Goal: Task Accomplishment & Management: Use online tool/utility

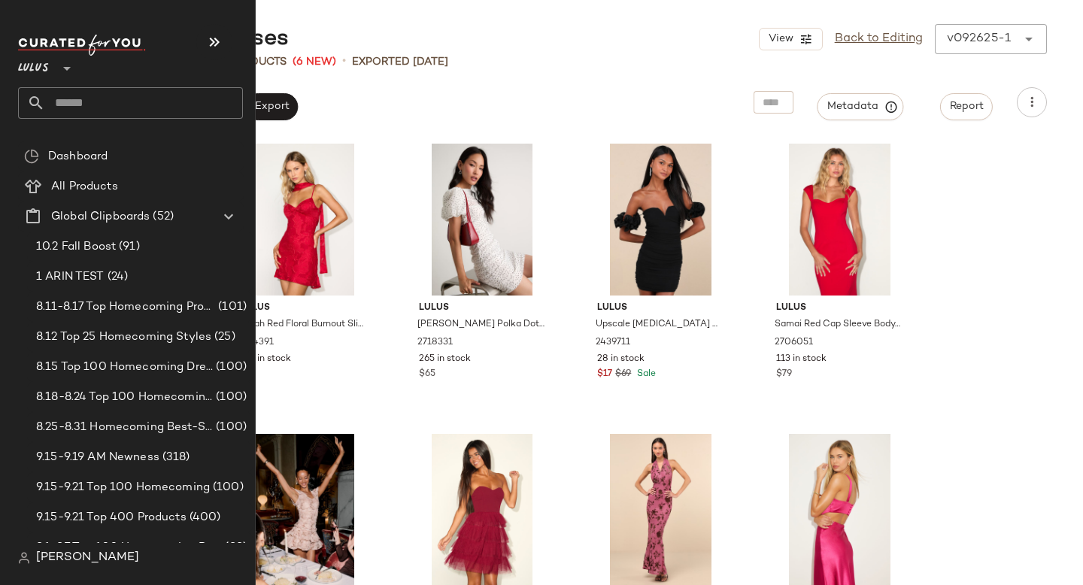
click at [71, 102] on input "text" at bounding box center [144, 103] width 198 height 32
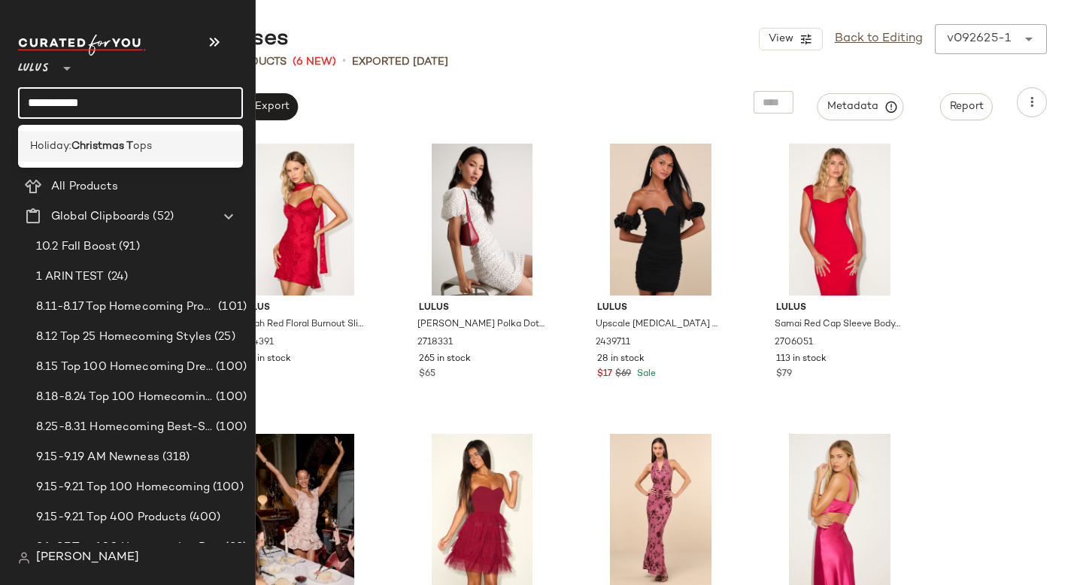
type input "**********"
click at [74, 144] on b "Christmas T" at bounding box center [102, 146] width 62 height 16
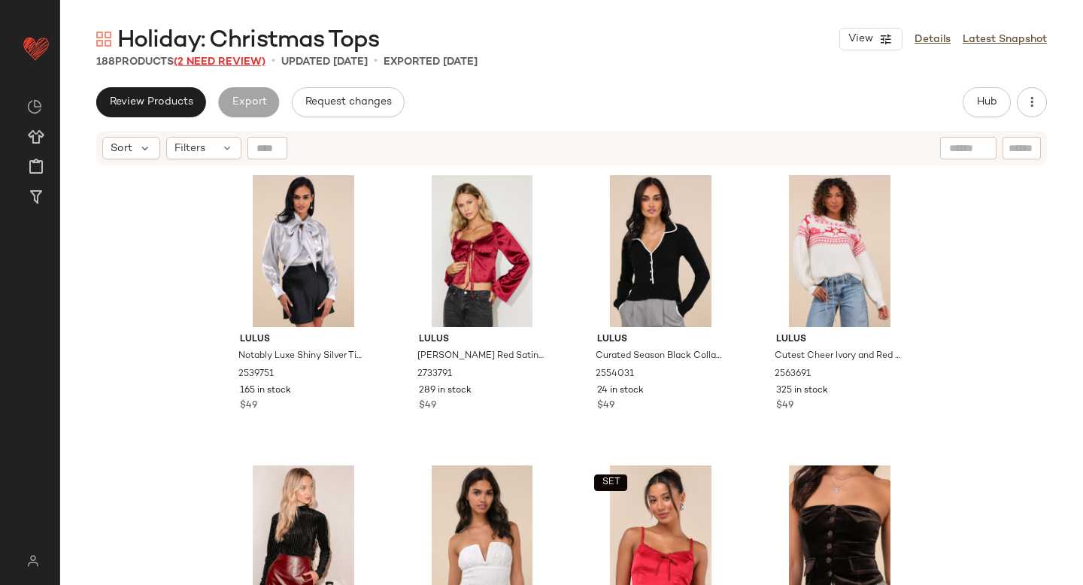
click at [212, 63] on span "(2 Need Review)" at bounding box center [220, 61] width 92 height 11
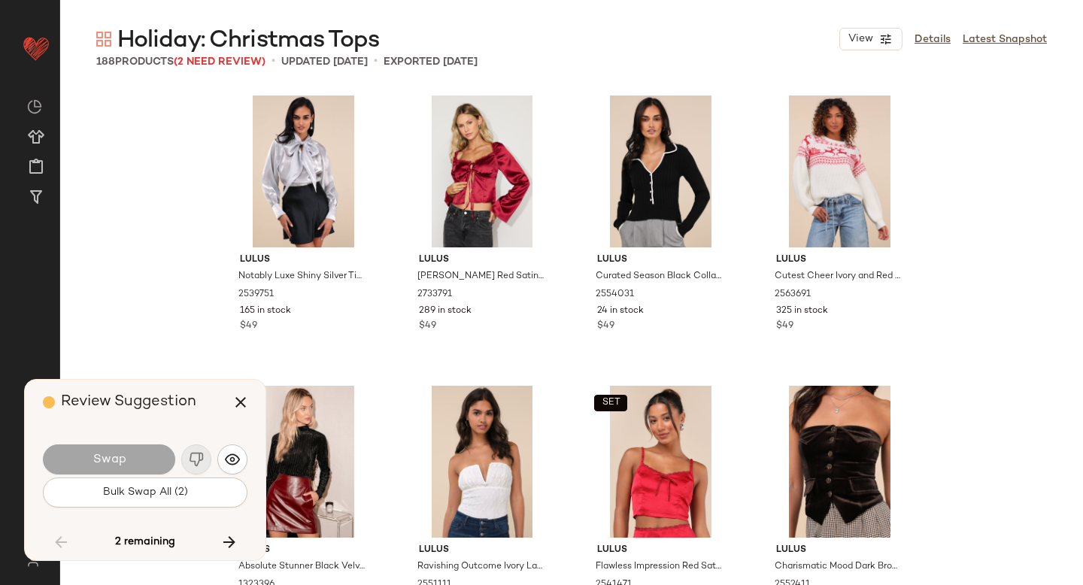
scroll to position [6095, 0]
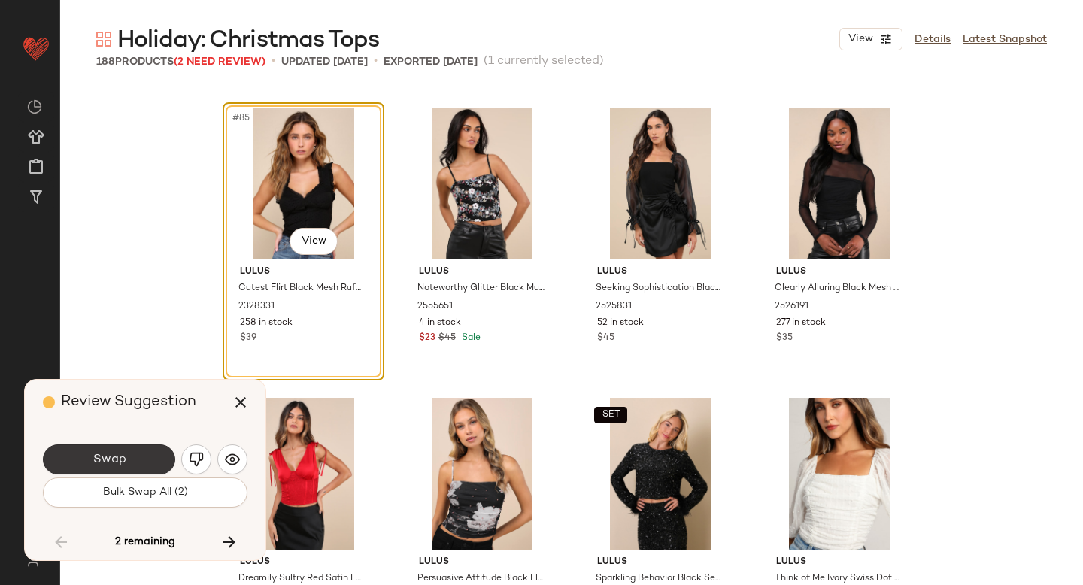
click at [147, 468] on button "Swap" at bounding box center [109, 459] width 132 height 30
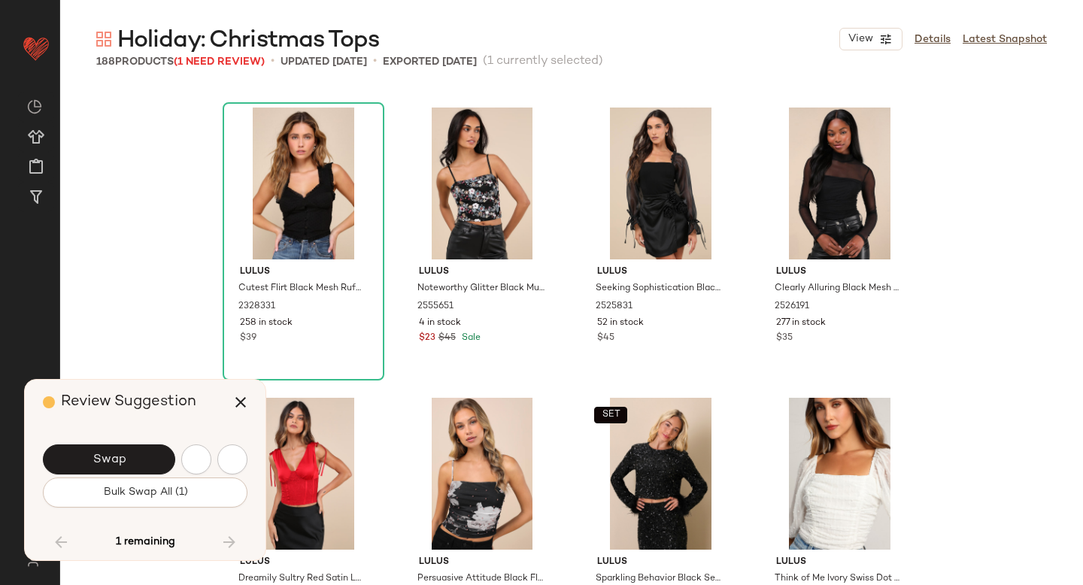
scroll to position [6966, 0]
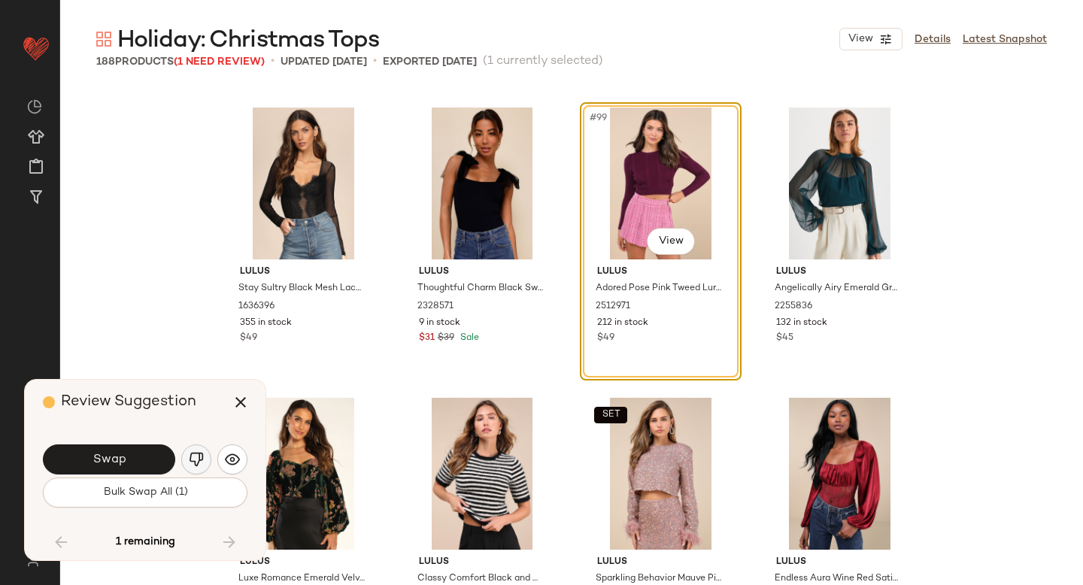
click at [206, 465] on button "button" at bounding box center [196, 459] width 30 height 30
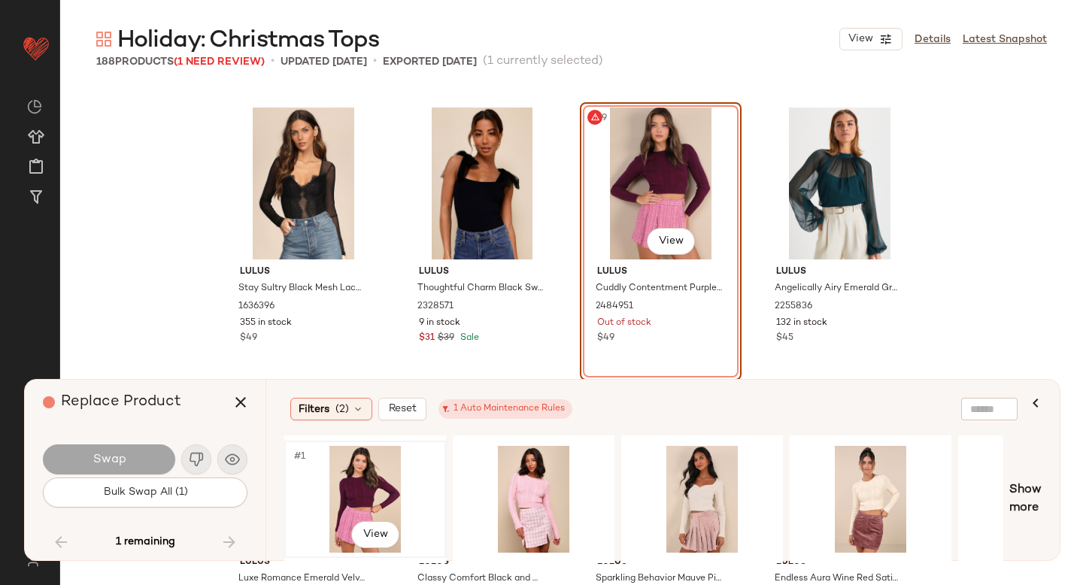
click at [370, 468] on div "#1 View" at bounding box center [365, 499] width 151 height 107
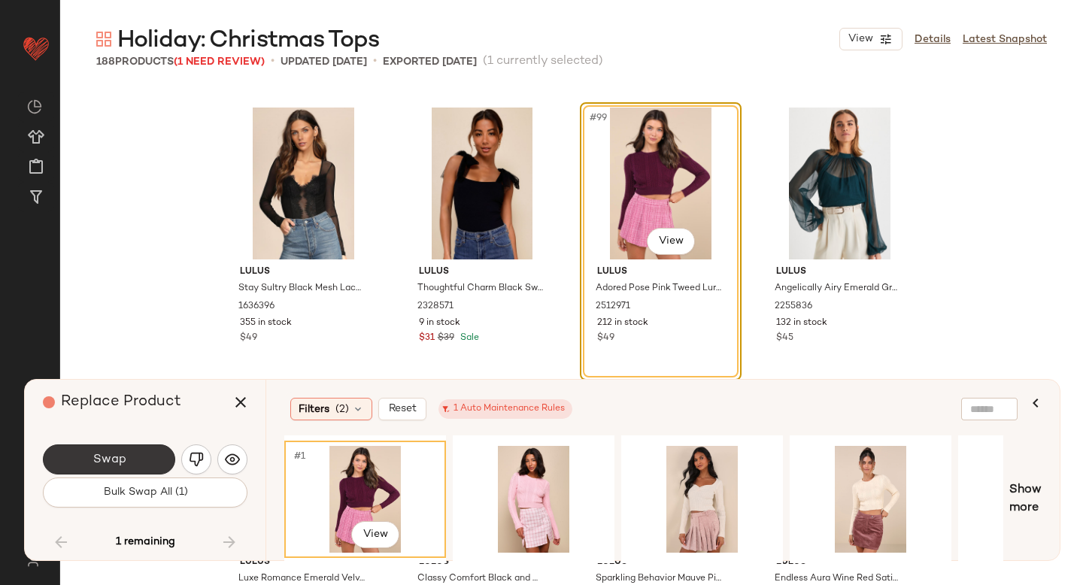
click at [98, 465] on span "Swap" at bounding box center [109, 460] width 34 height 14
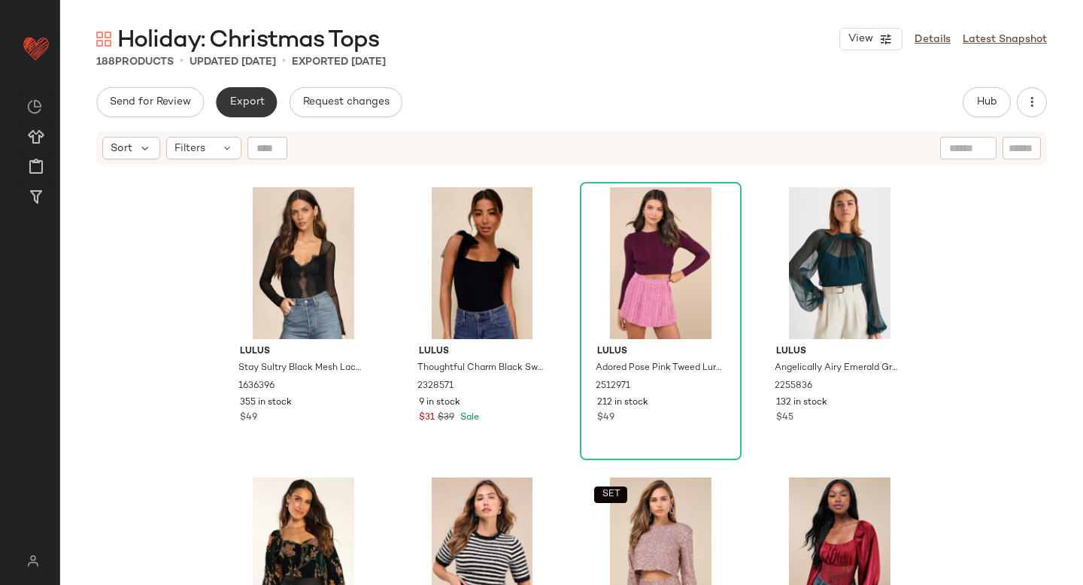
click at [247, 108] on button "Export" at bounding box center [246, 102] width 61 height 30
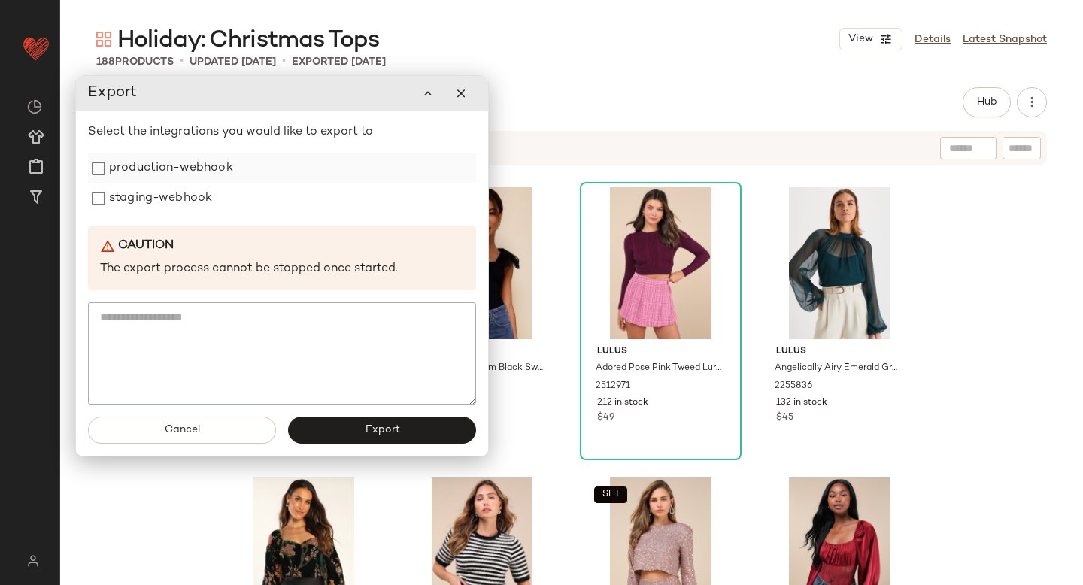
click at [224, 176] on label "production-webhook" at bounding box center [171, 168] width 124 height 30
click at [183, 198] on label "staging-webhook" at bounding box center [160, 198] width 103 height 30
click at [371, 430] on span "Export" at bounding box center [381, 430] width 35 height 12
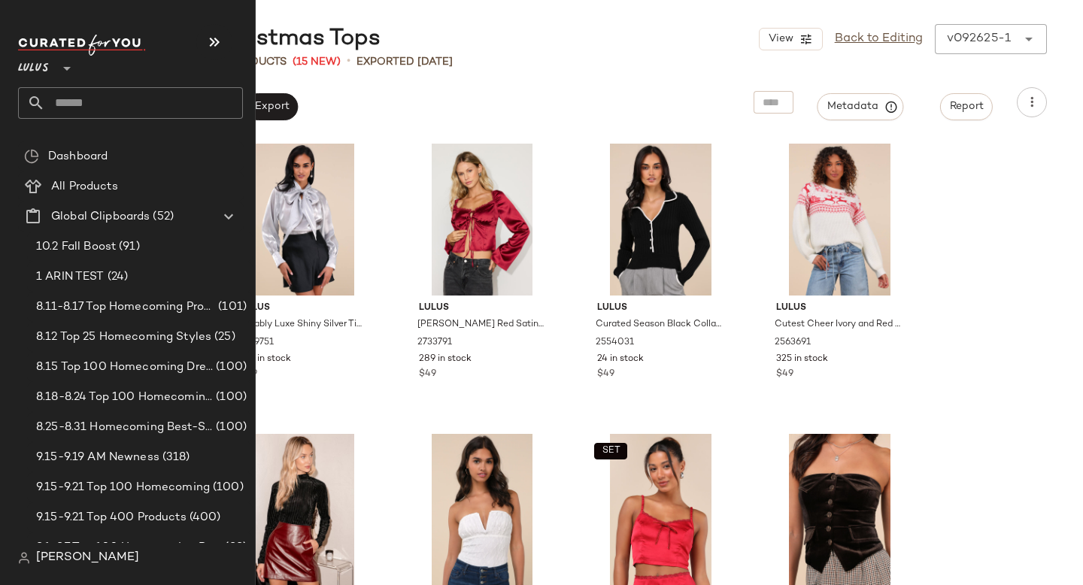
click at [74, 106] on input "text" at bounding box center [144, 103] width 198 height 32
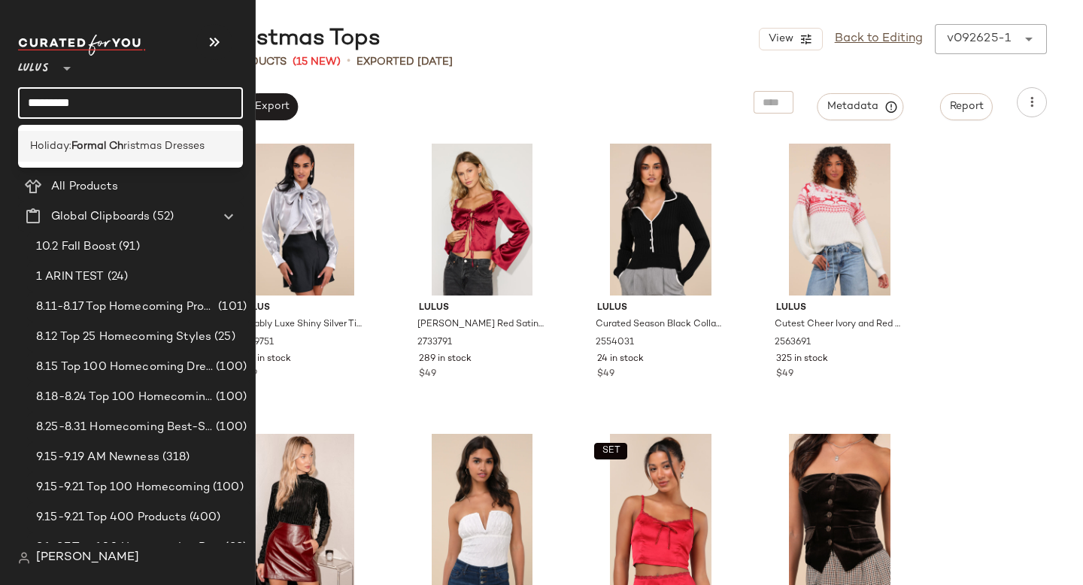
type input "*********"
click at [76, 159] on div "Holiday: Formal Ch ristmas Dresses" at bounding box center [130, 146] width 225 height 31
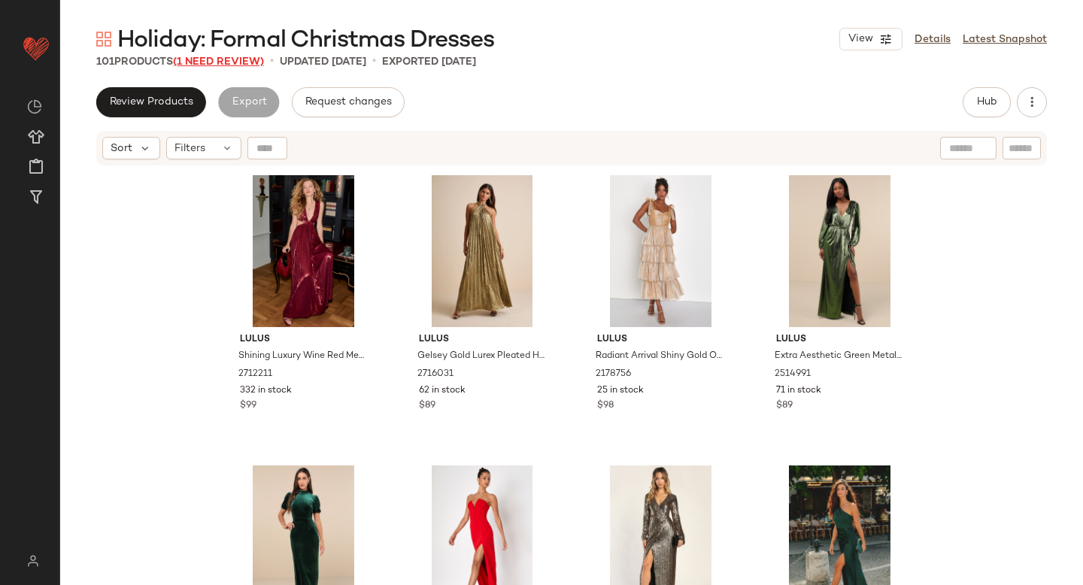
click at [215, 66] on span "(1 Need Review)" at bounding box center [218, 61] width 91 height 11
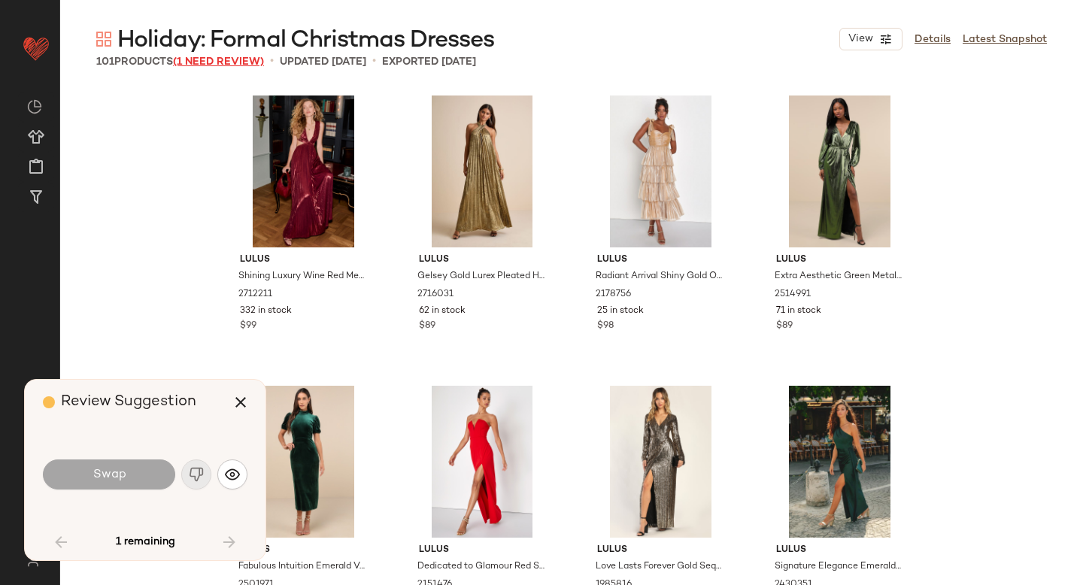
scroll to position [2322, 0]
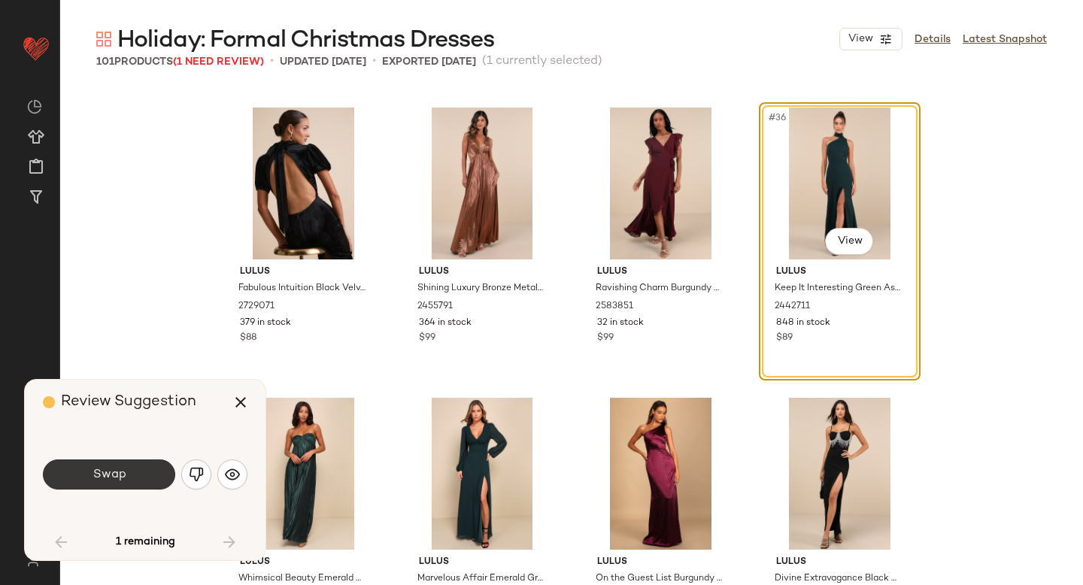
click at [130, 478] on button "Swap" at bounding box center [109, 474] width 132 height 30
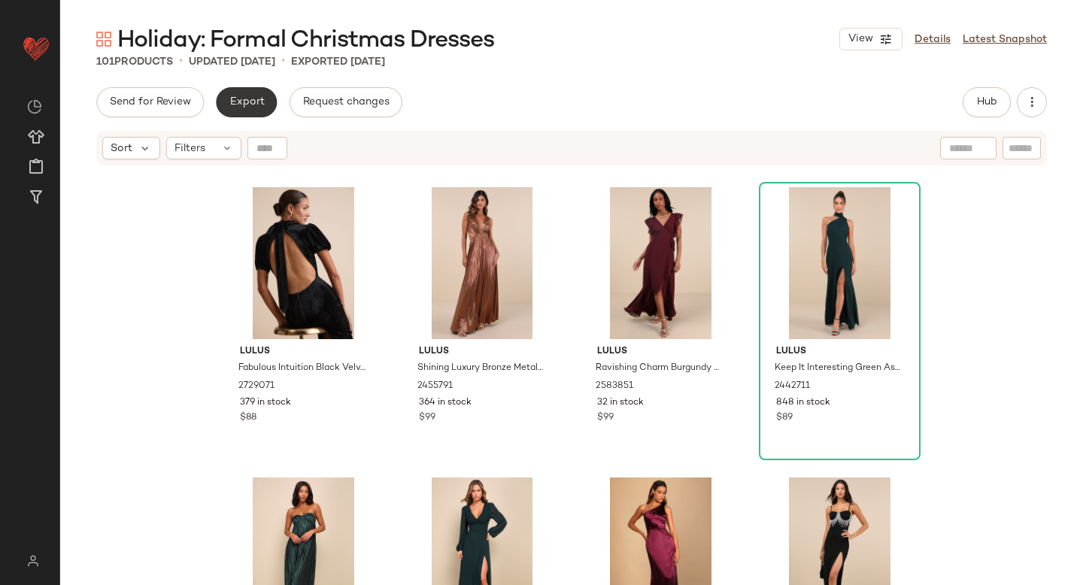
click at [244, 97] on span "Export" at bounding box center [246, 102] width 35 height 12
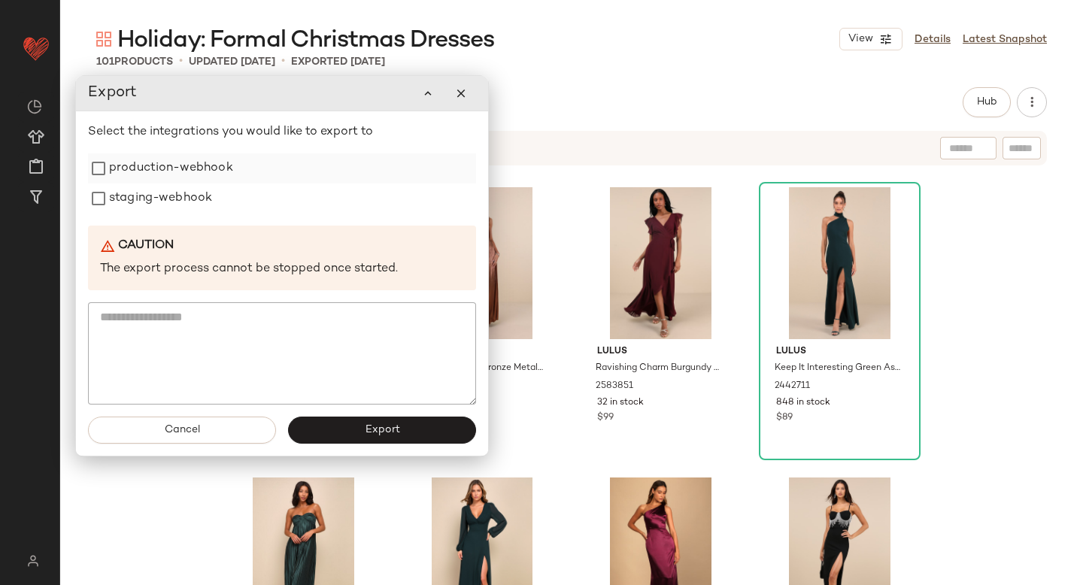
click at [147, 171] on label "production-webhook" at bounding box center [171, 168] width 124 height 30
click at [150, 196] on label "staging-webhook" at bounding box center [160, 198] width 103 height 30
click at [405, 432] on button "Export" at bounding box center [382, 430] width 188 height 27
